Goal: Complete application form

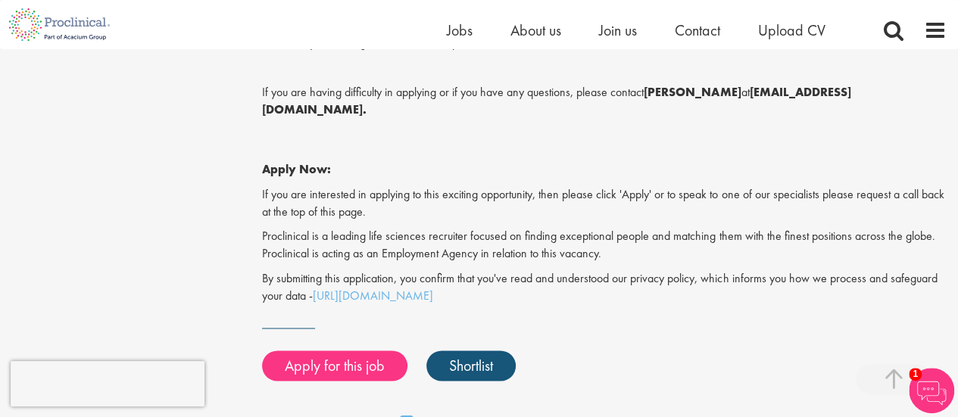
scroll to position [1136, 0]
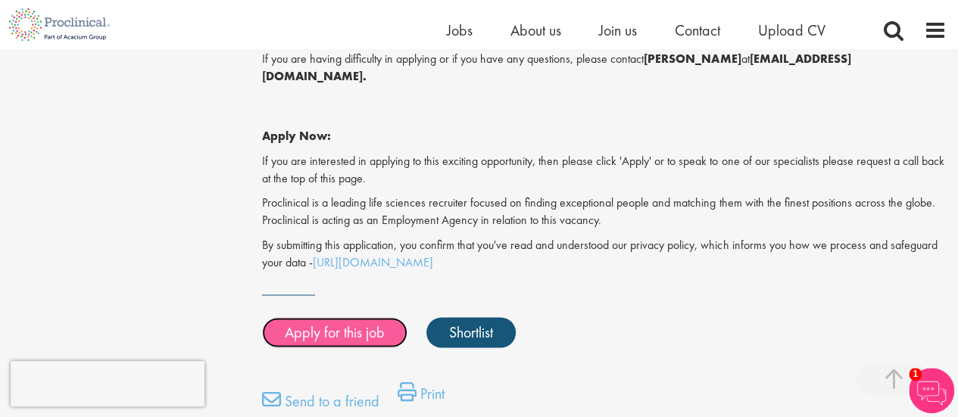
click at [350, 317] on link "Apply for this job" at bounding box center [334, 332] width 145 height 30
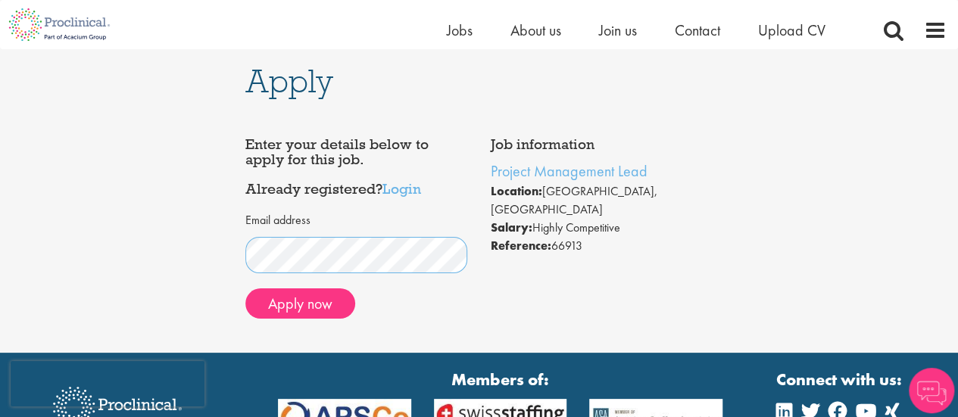
scroll to position [76, 0]
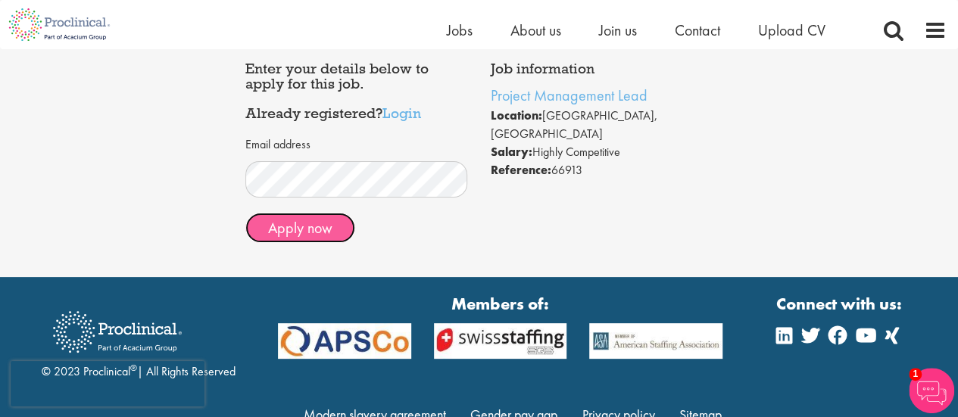
click at [299, 226] on button "Apply now" at bounding box center [300, 228] width 110 height 30
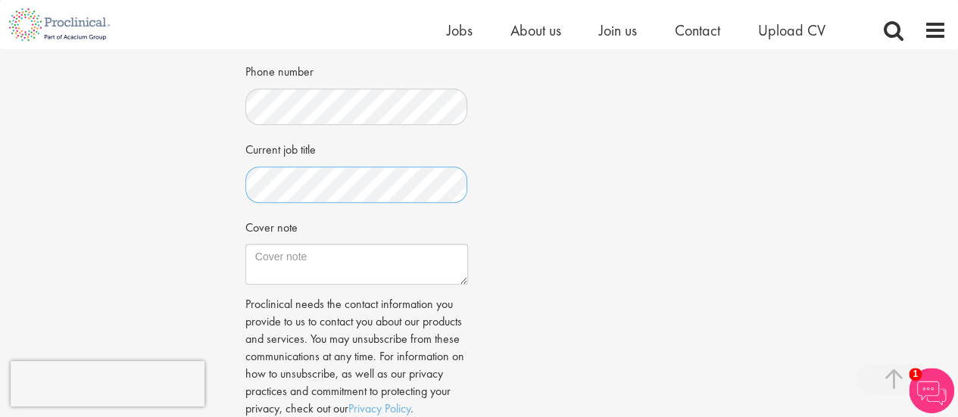
scroll to position [454, 0]
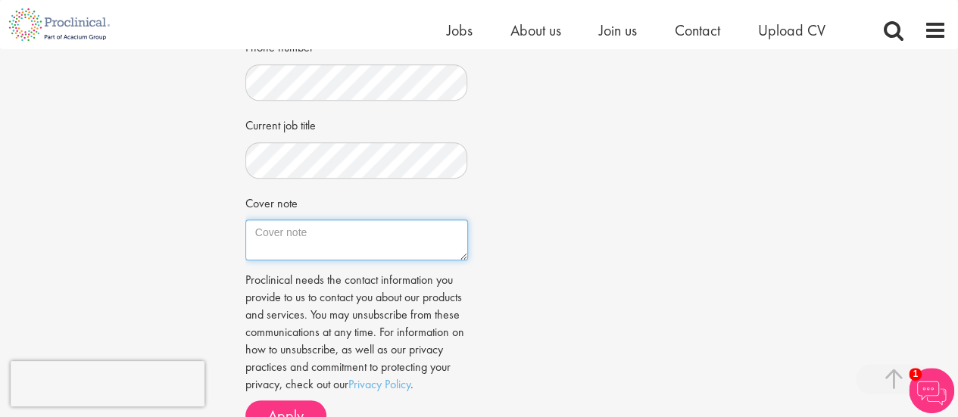
click at [356, 242] on textarea "Cover note" at bounding box center [356, 240] width 223 height 41
click at [373, 235] on textarea "Cover note" at bounding box center [356, 240] width 223 height 41
paste textarea "Dear Hiring Manager, I am writing to express my interest in the Project Managem…"
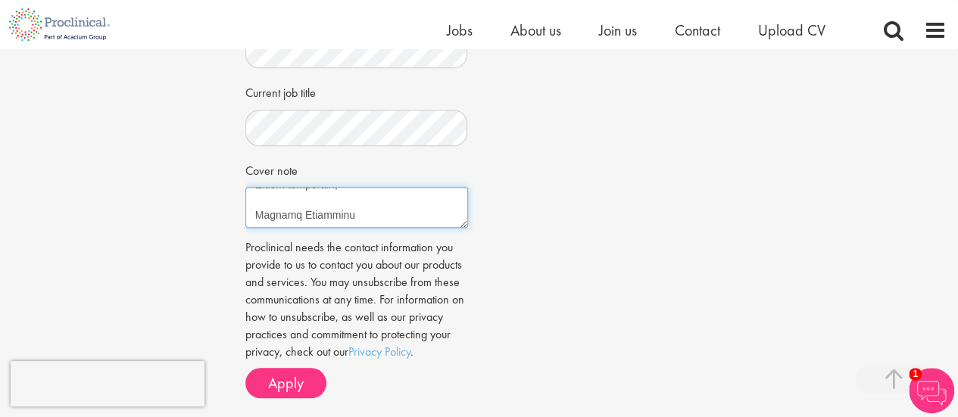
scroll to position [530, 0]
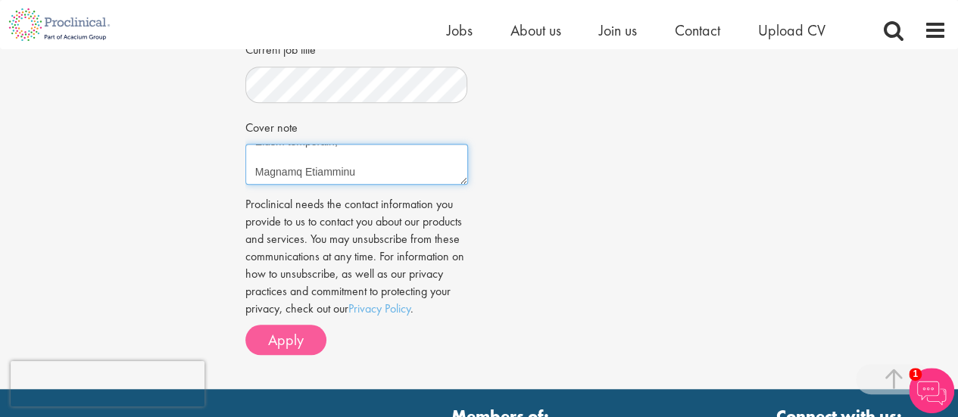
type textarea "Dear Hiring Manager, I am writing to express my interest in the Project Managem…"
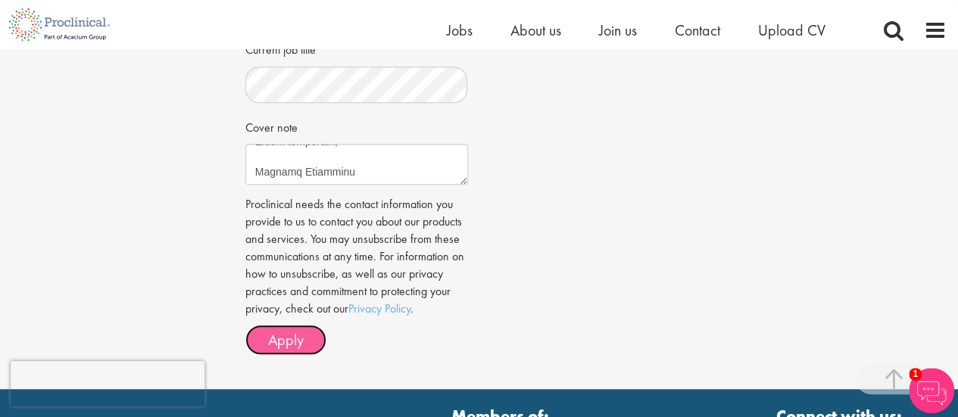
click at [307, 336] on button "Apply" at bounding box center [285, 340] width 81 height 30
